Goal: Transaction & Acquisition: Obtain resource

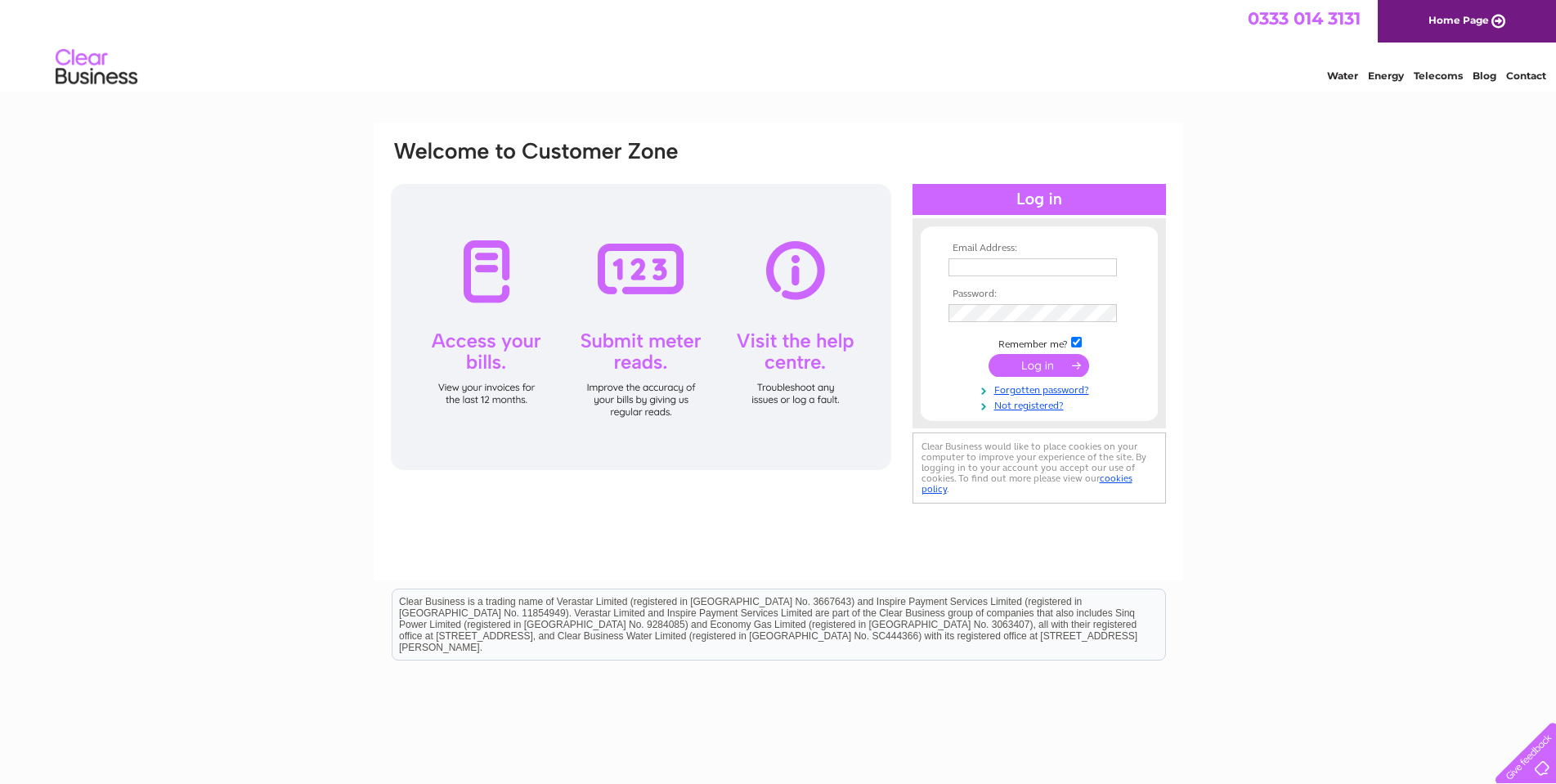
type input "liz.cathie@mcconechys.co.uk"
click at [1064, 366] on input "submit" at bounding box center [1039, 365] width 101 height 23
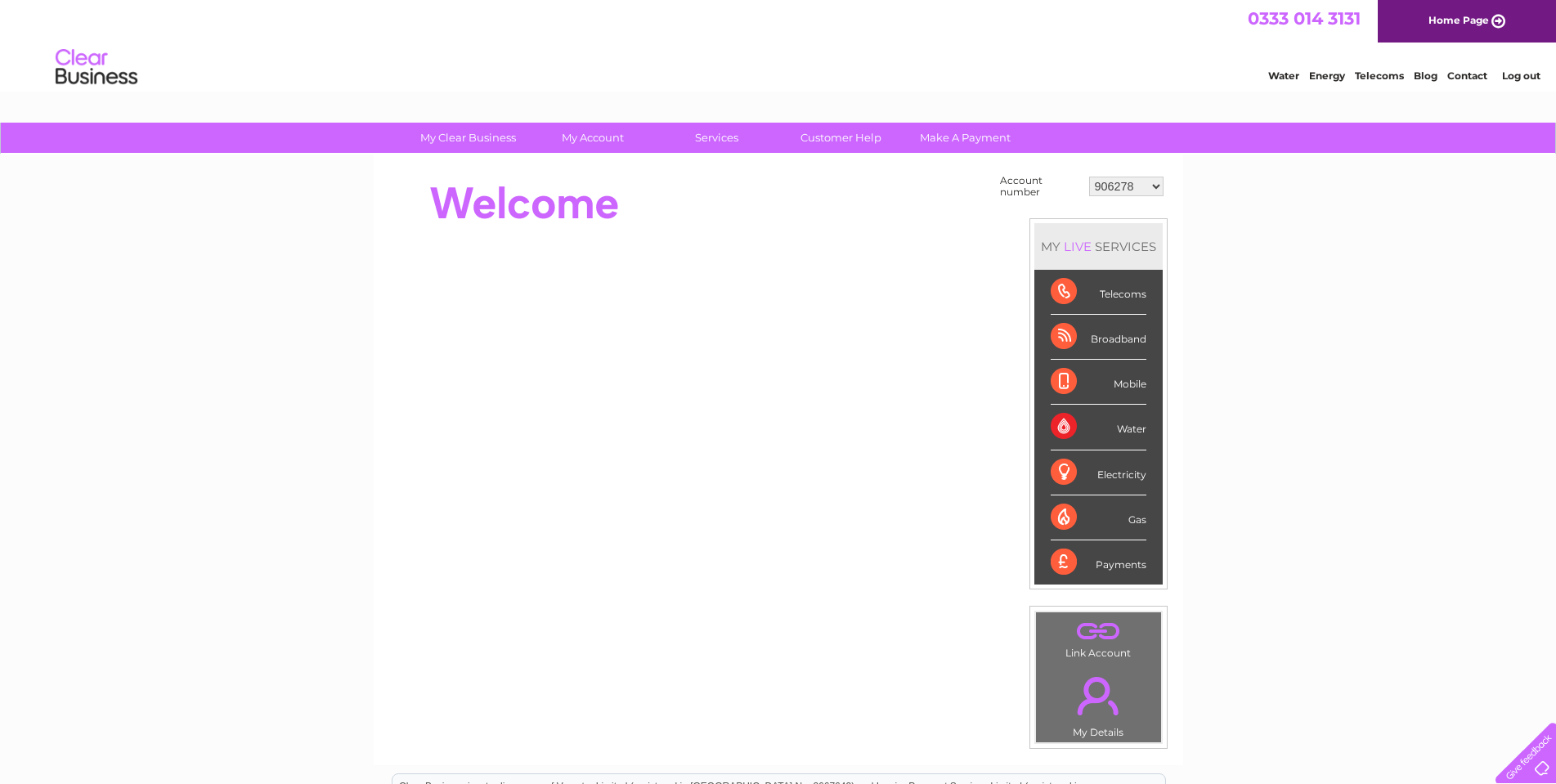
click at [1151, 186] on select "906278 924386 939191 957274 1138141 30299411 30312157" at bounding box center [1126, 186] width 75 height 20
select select "924386"
click at [1089, 176] on select "906278 924386 939191 957274 1138141 30299411 30312157" at bounding box center [1126, 186] width 75 height 20
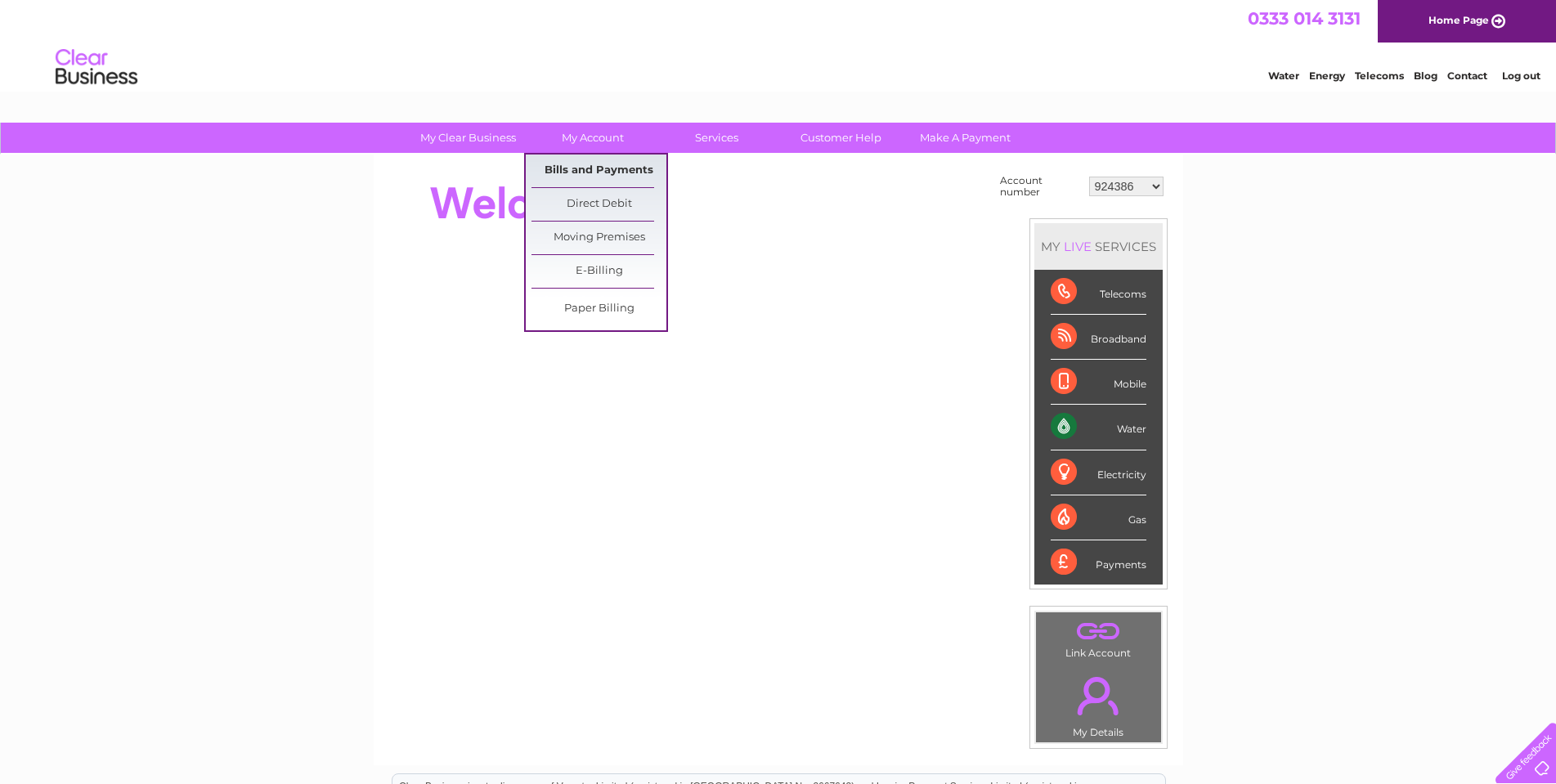
click at [607, 165] on link "Bills and Payments" at bounding box center [599, 170] width 135 height 33
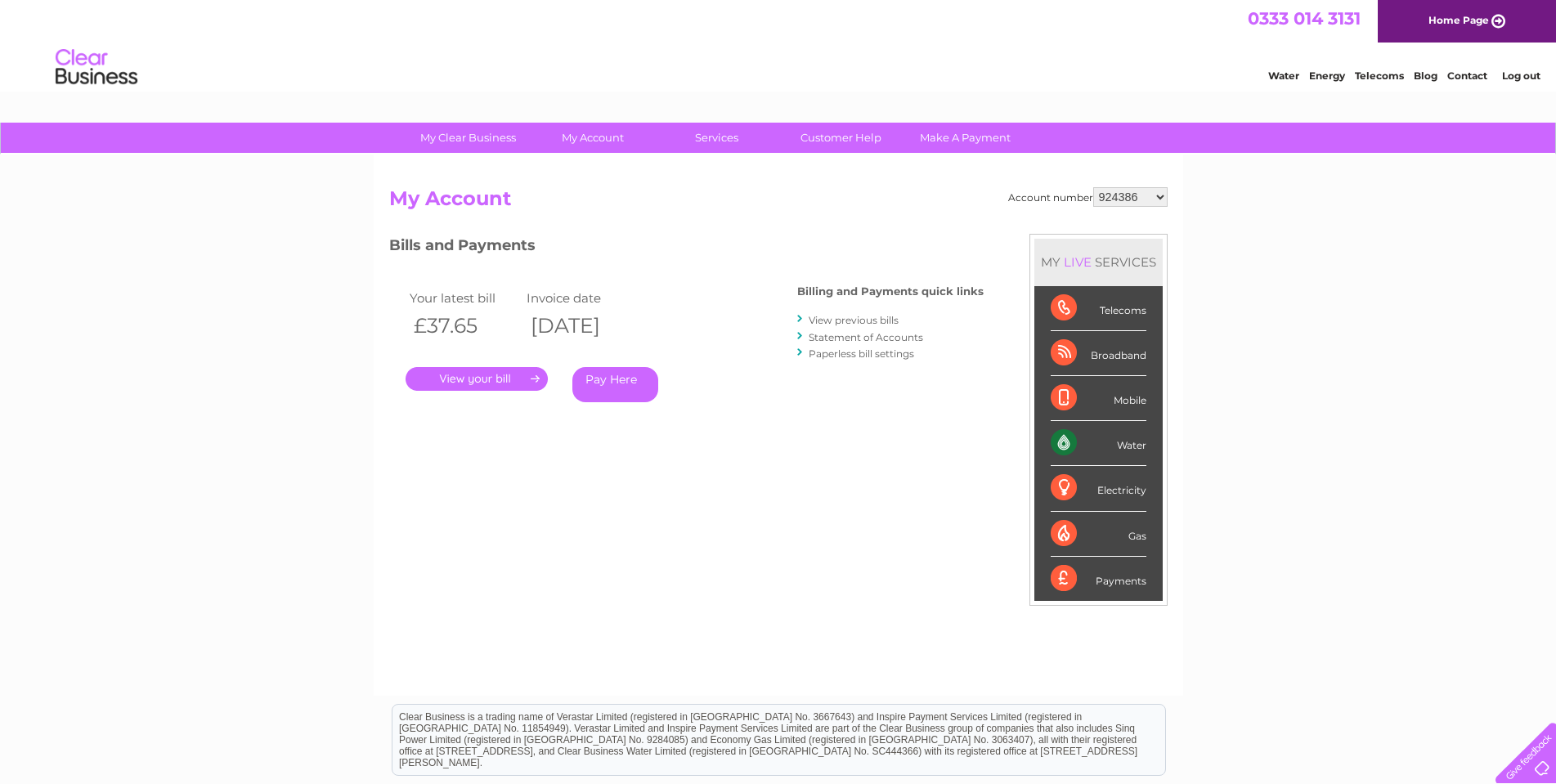
click at [1120, 200] on select "906278 924386 939191 957274 1138141 30299411 30312157" at bounding box center [1131, 197] width 75 height 20
select select "957274"
click at [1093, 187] on select "906278 924386 939191 957274 1138141 30299411 30312157" at bounding box center [1131, 197] width 75 height 20
click at [1151, 195] on select "906278 924386 939191 957274 1138141 30299411 30312157" at bounding box center [1131, 197] width 75 height 20
select select "30299411"
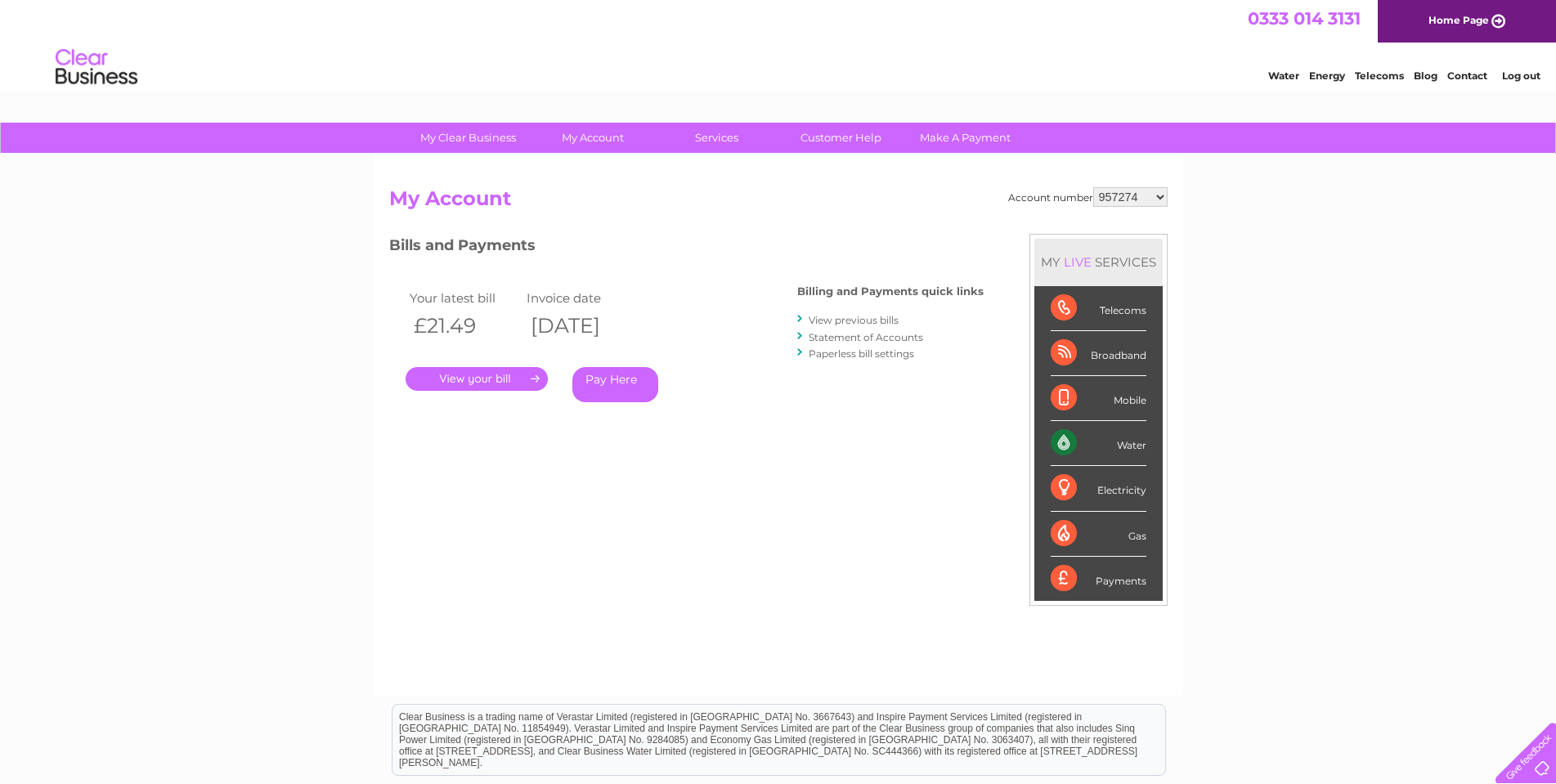
click at [1093, 187] on select "906278 924386 939191 957274 1138141 30299411 30312157" at bounding box center [1131, 197] width 75 height 20
click at [1158, 196] on select "906278 924386 939191 957274 1138141 30299411 30312157" at bounding box center [1131, 197] width 75 height 20
select select "30312157"
click at [1093, 187] on select "906278 924386 939191 957274 1138141 30299411 30312157" at bounding box center [1131, 197] width 75 height 20
click at [1160, 200] on select "906278 924386 939191 957274 1138141 30299411 30312157" at bounding box center [1131, 197] width 75 height 20
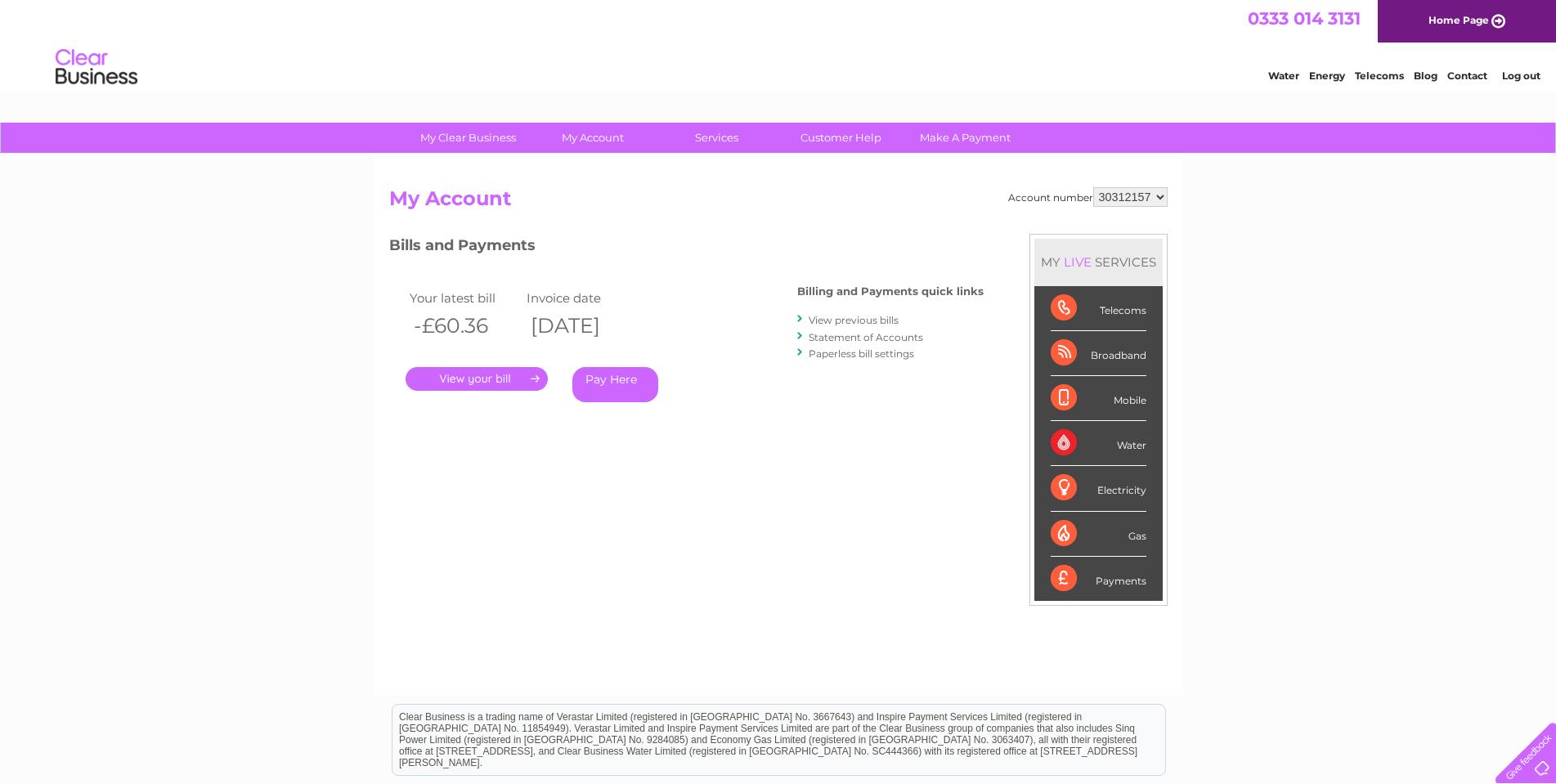
select select "939191"
click at [1093, 187] on select "906278 924386 939191 957274 1138141 30299411 30312157" at bounding box center [1131, 197] width 75 height 20
click at [1154, 197] on select "906278 924386 939191 957274 1138141 30299411 30312157" at bounding box center [1131, 197] width 75 height 20
select select "1138141"
click at [1093, 187] on select "906278 924386 939191 957274 1138141 30299411 30312157" at bounding box center [1131, 197] width 75 height 20
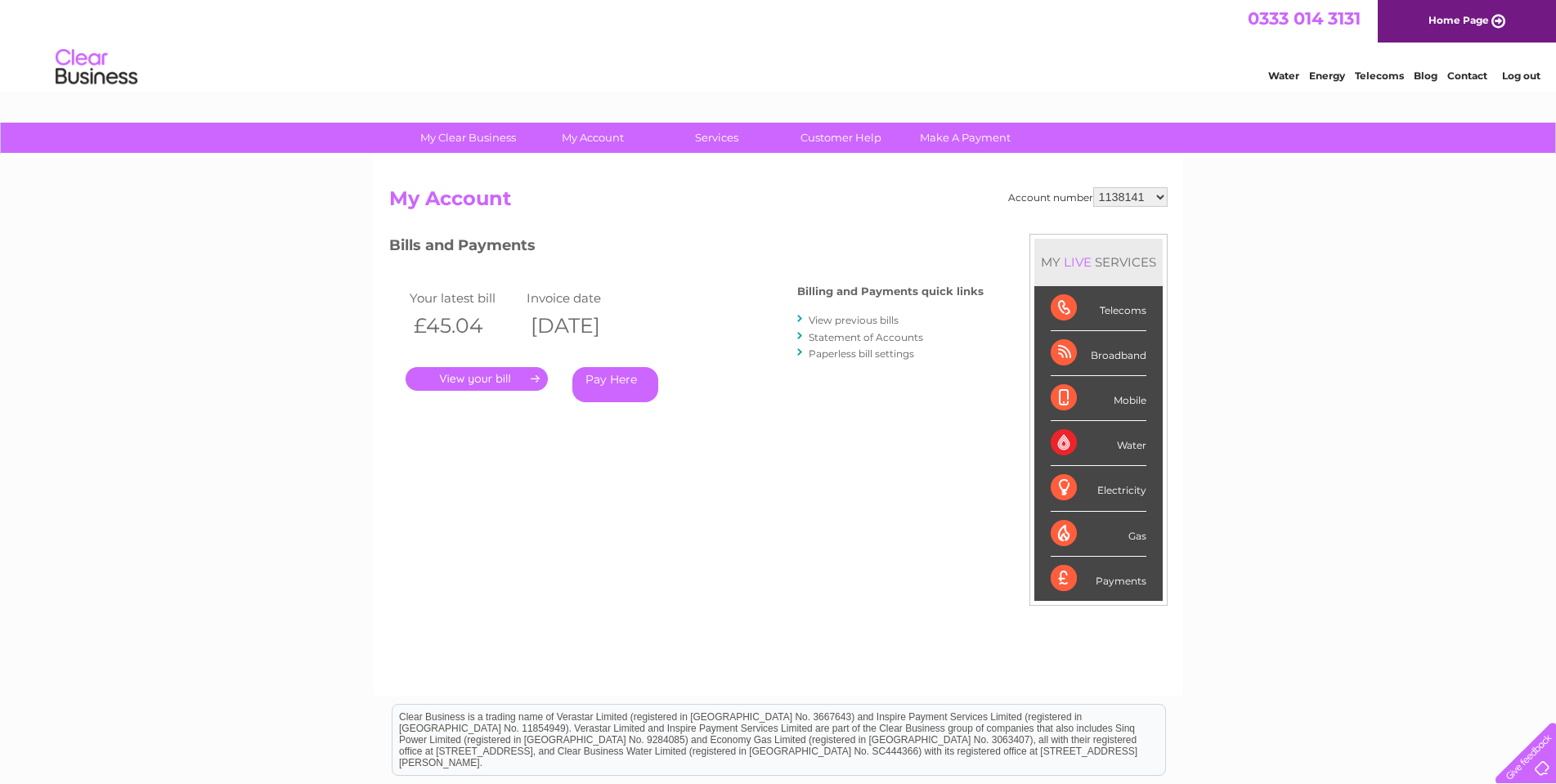
click at [1162, 195] on select "906278 924386 939191 957274 1138141 30299411 30312157" at bounding box center [1131, 197] width 75 height 20
select select "906278"
click at [1093, 187] on select "906278 924386 939191 957274 1138141 30299411 30312157" at bounding box center [1131, 197] width 75 height 20
click at [1153, 199] on select "906278 924386 939191 957274 1138141 30299411 30312157" at bounding box center [1131, 197] width 75 height 20
select select "924386"
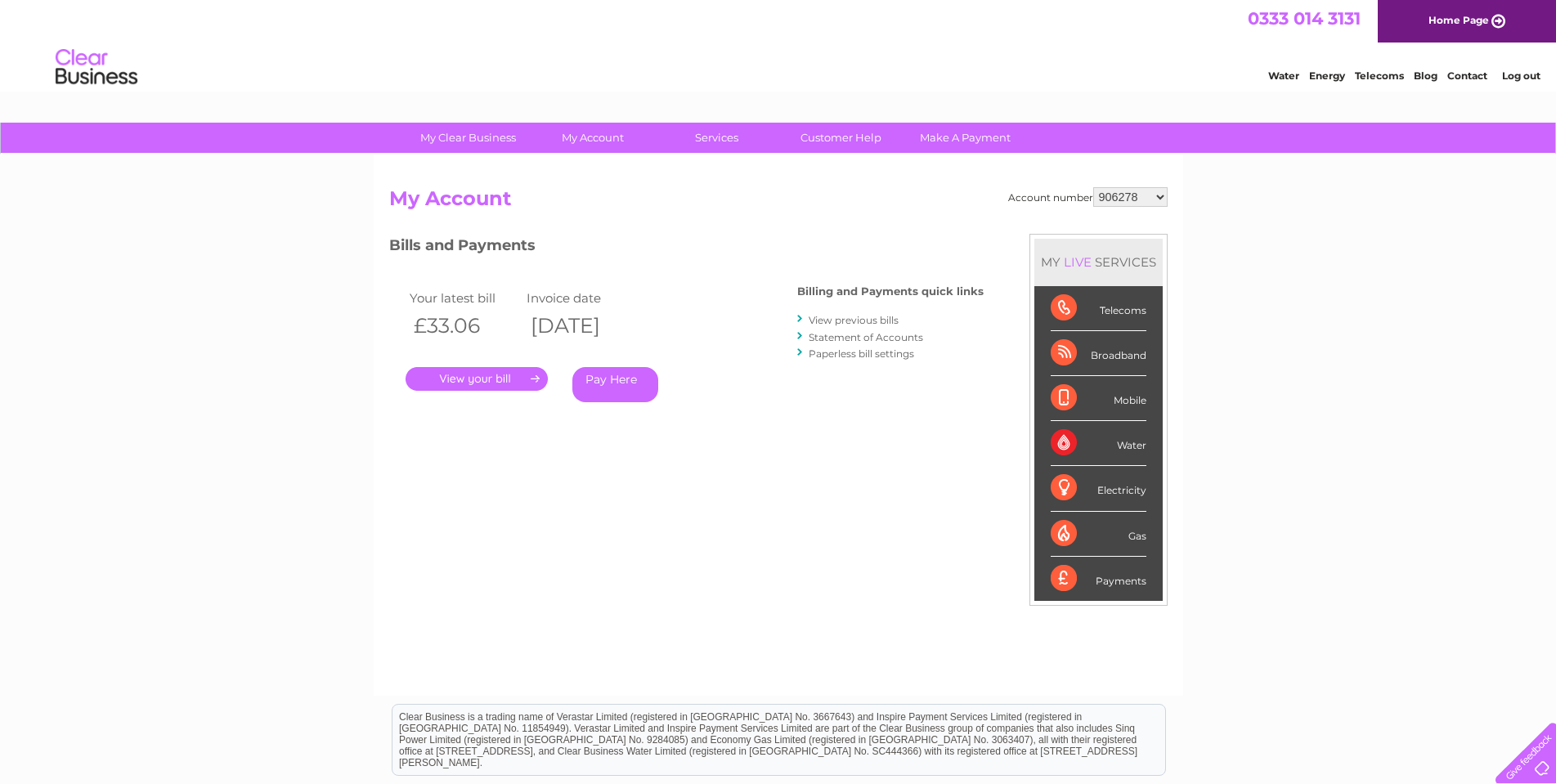
click at [1093, 187] on select "906278 924386 939191 957274 1138141 30299411 30312157" at bounding box center [1131, 197] width 75 height 20
click at [816, 323] on link "View previous bills" at bounding box center [854, 320] width 90 height 12
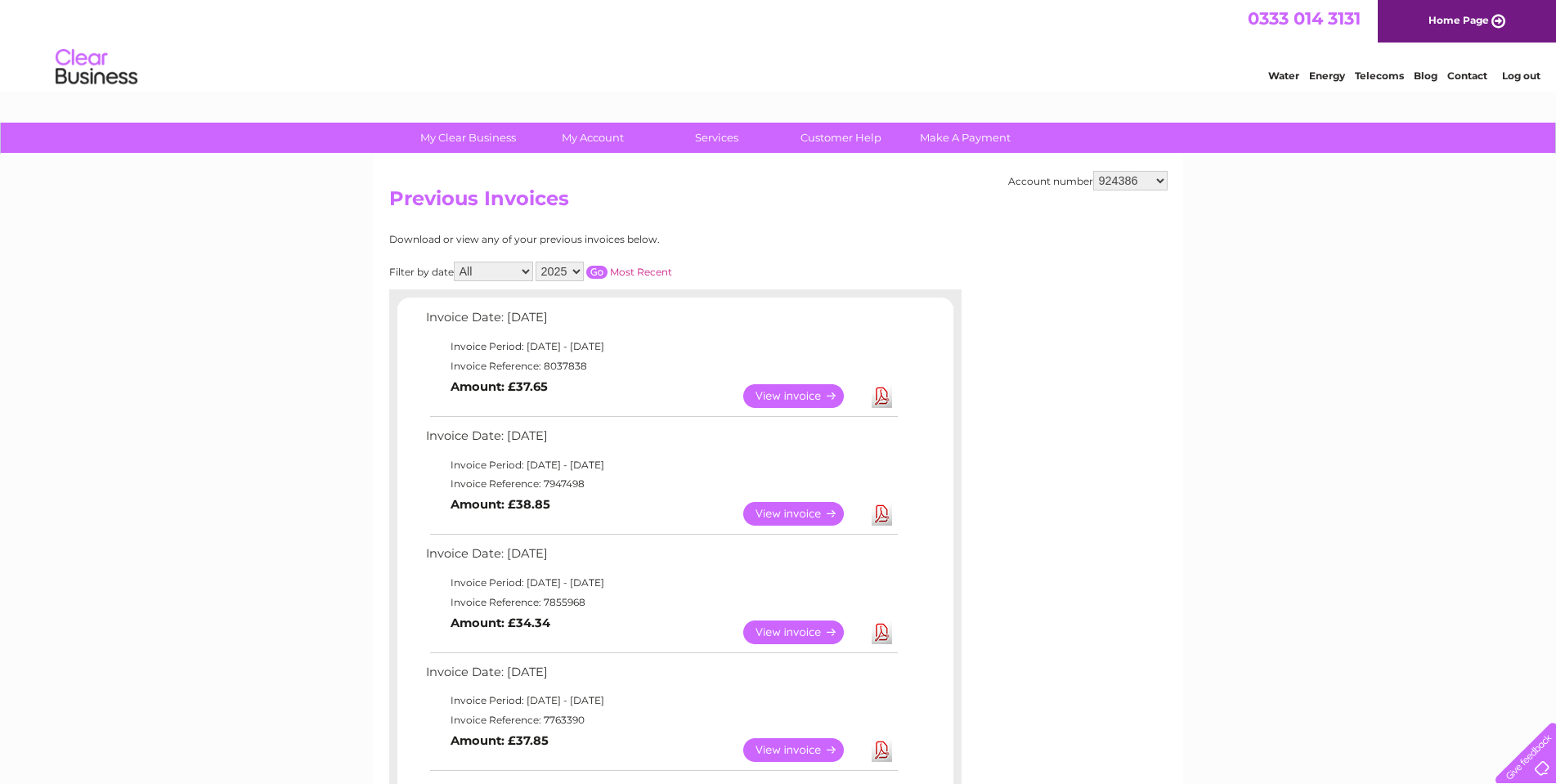
scroll to position [82, 0]
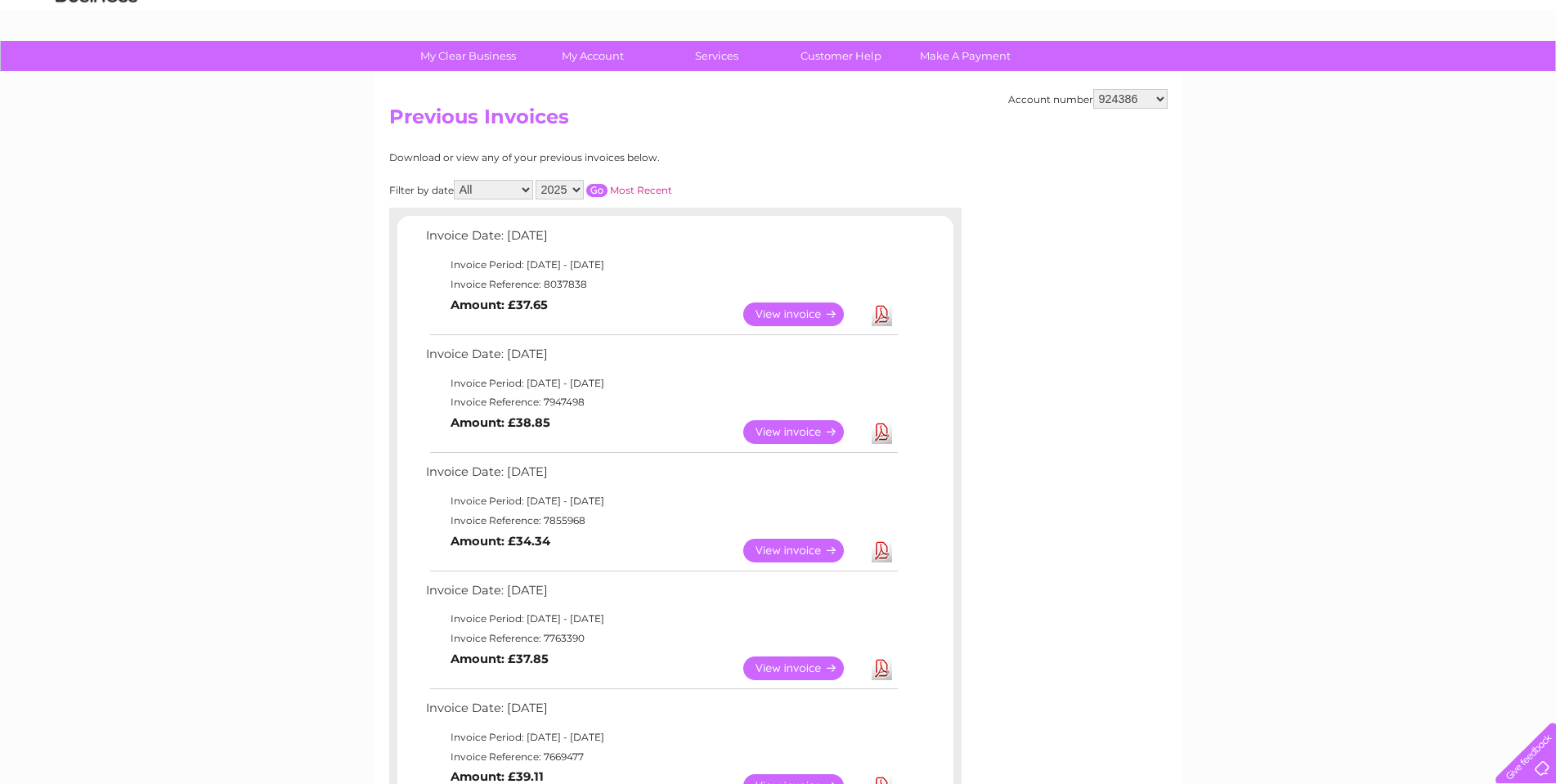
click at [880, 429] on link "Download" at bounding box center [881, 432] width 20 height 24
click at [880, 314] on link "Download" at bounding box center [881, 314] width 20 height 24
